Goal: Check status: Check status

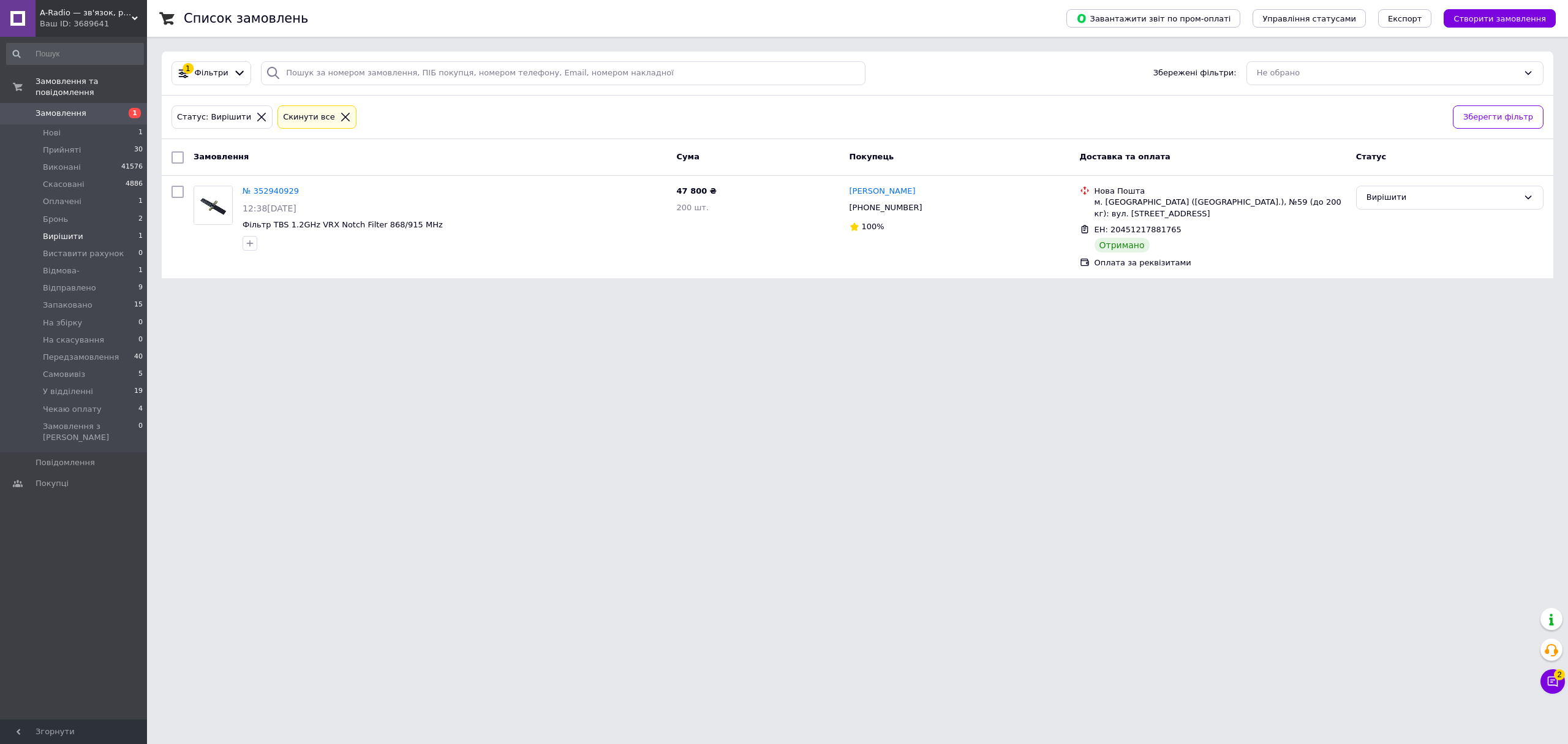
click at [340, 121] on icon at bounding box center [345, 117] width 11 height 11
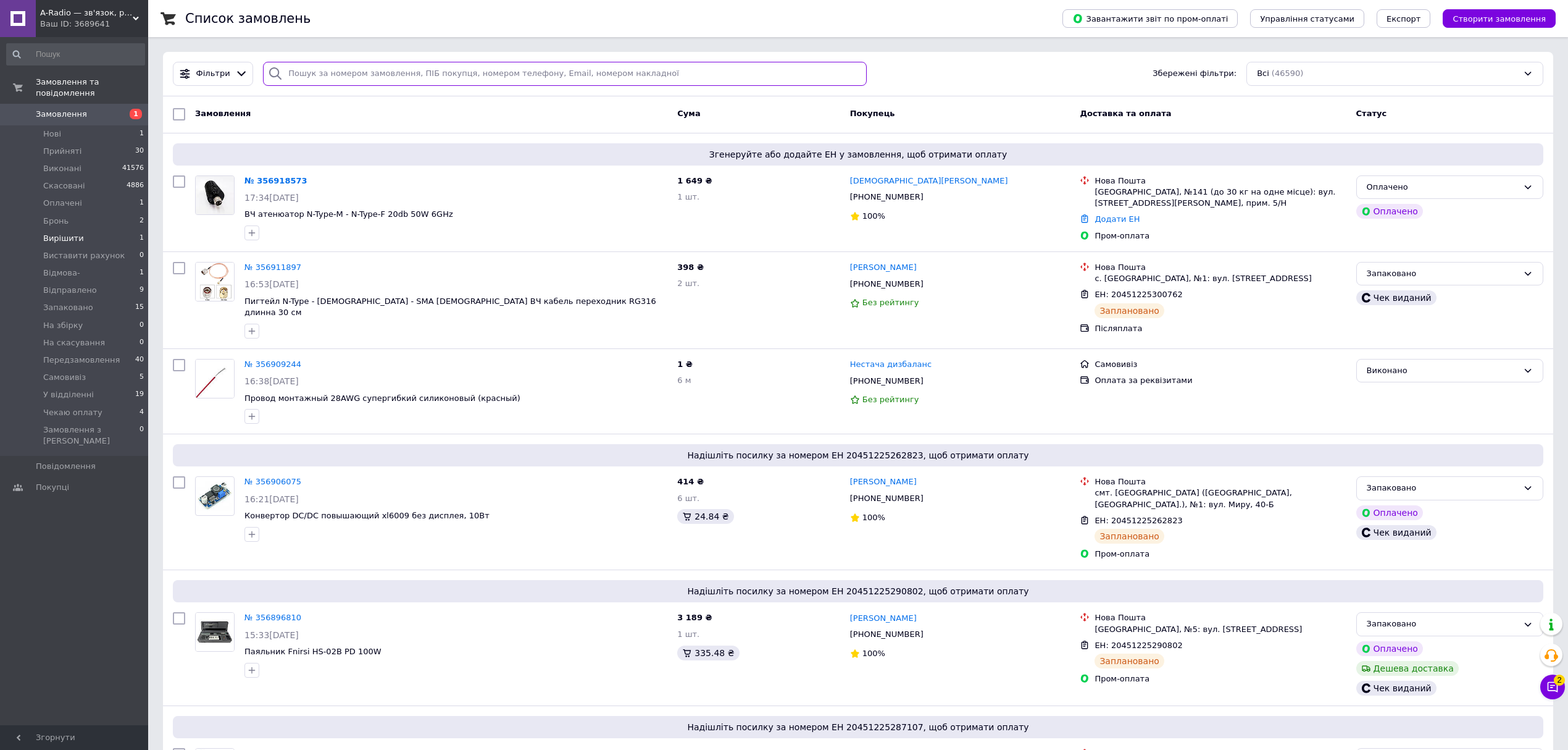
click at [349, 81] on input "search" at bounding box center [565, 74] width 604 height 24
paste input "0996115279"
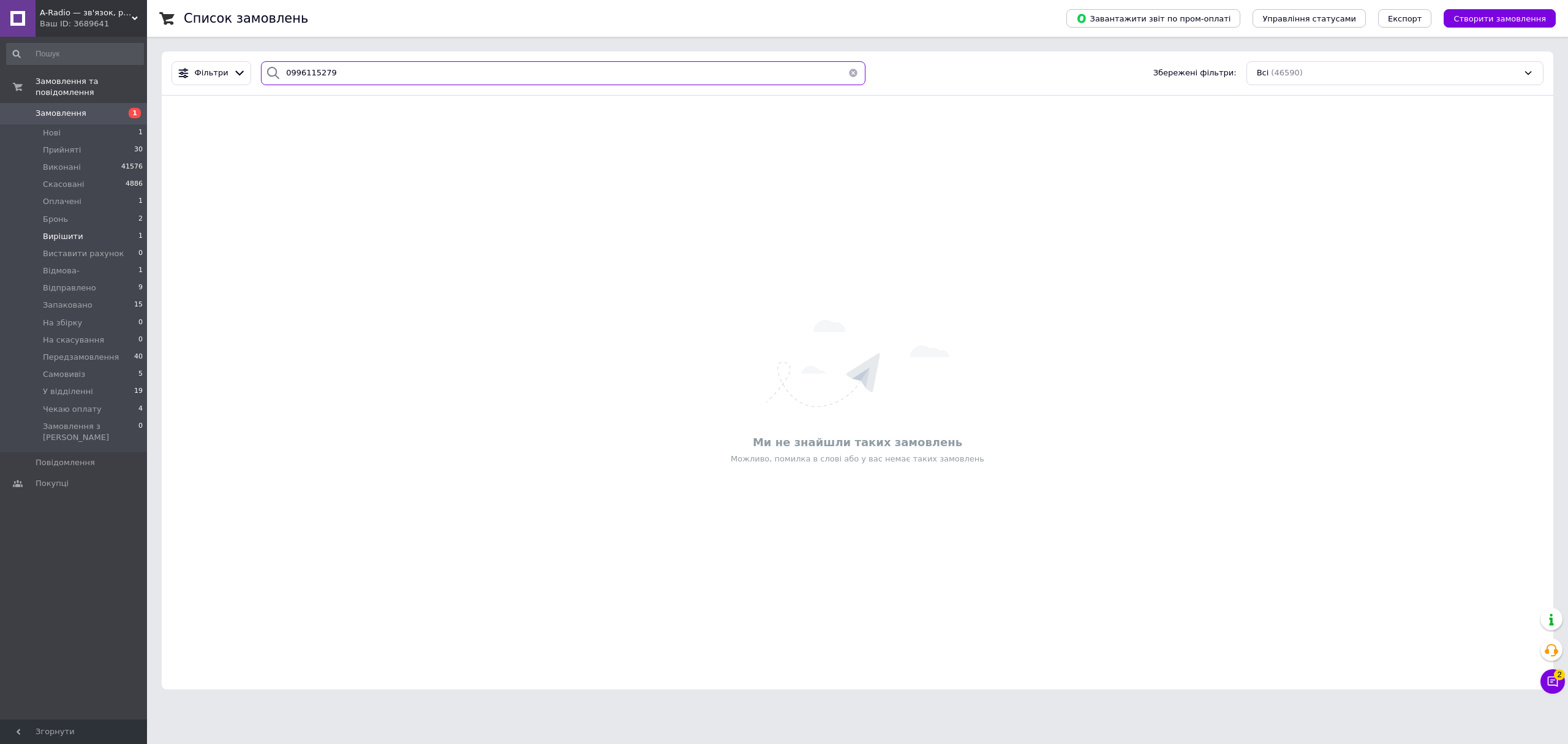
type input "0996115279"
